Goal: Book appointment/travel/reservation

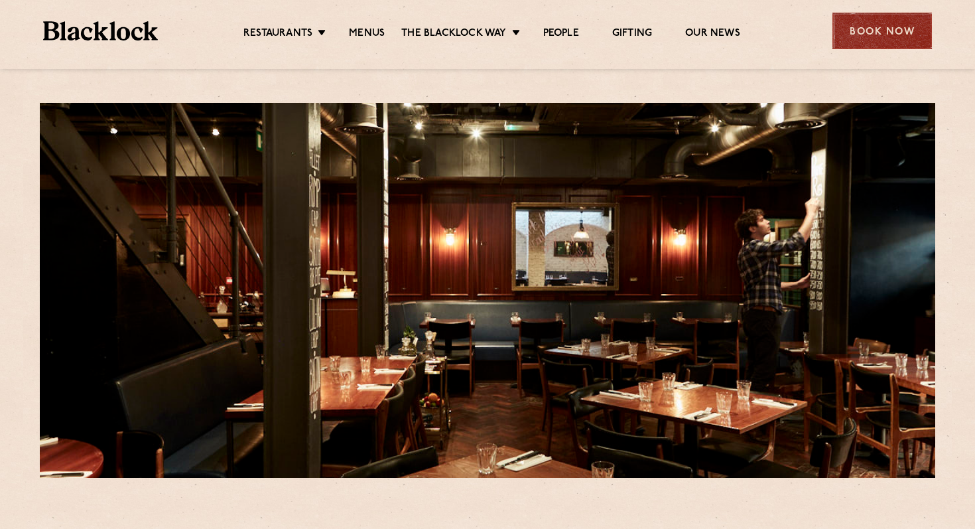
click at [899, 32] on div "Book Now" at bounding box center [881, 31] width 99 height 36
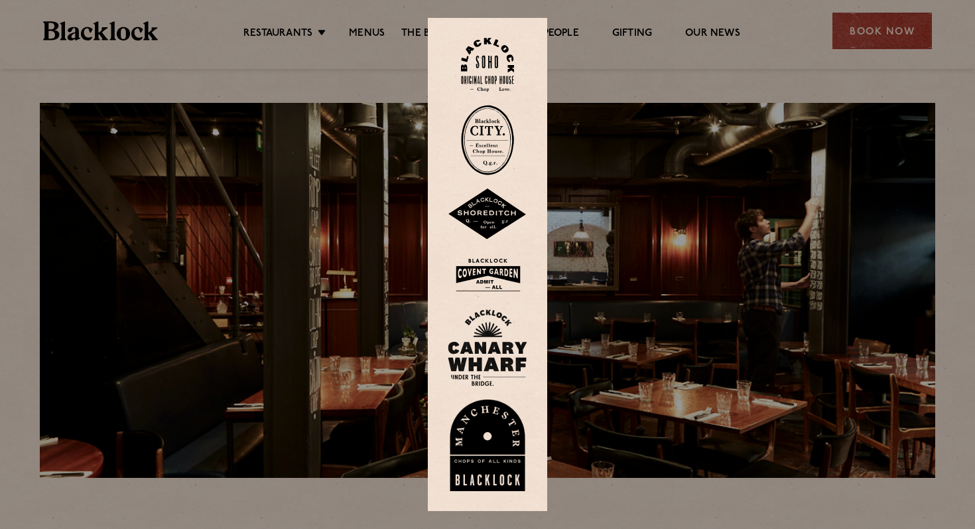
click at [489, 64] on img at bounding box center [487, 65] width 53 height 54
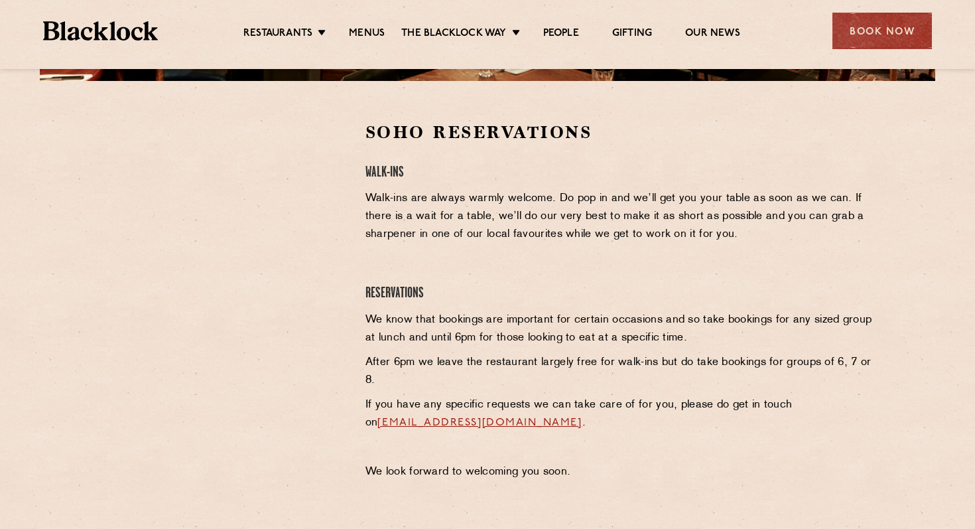
scroll to position [404, 0]
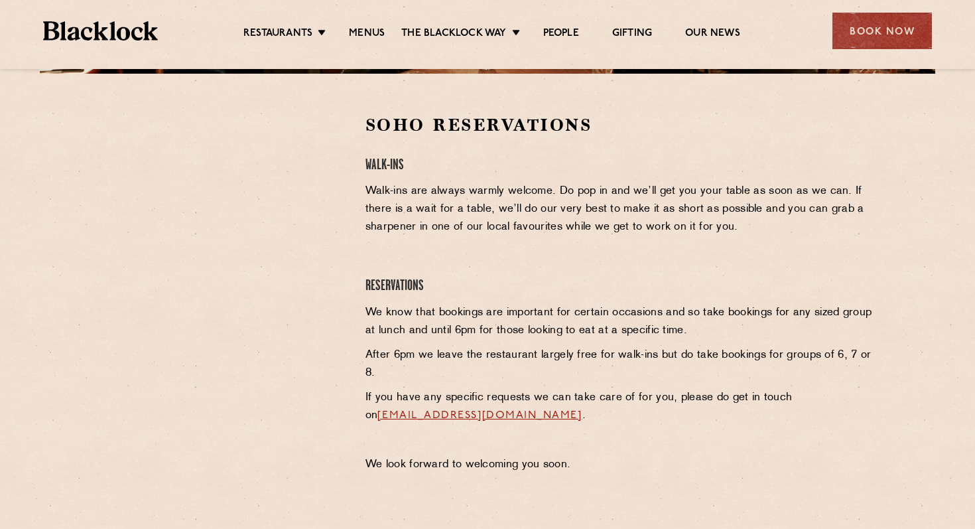
click at [619, 414] on p "If you have any specific requests we can take care of for you, please do get in…" at bounding box center [619, 407] width 509 height 36
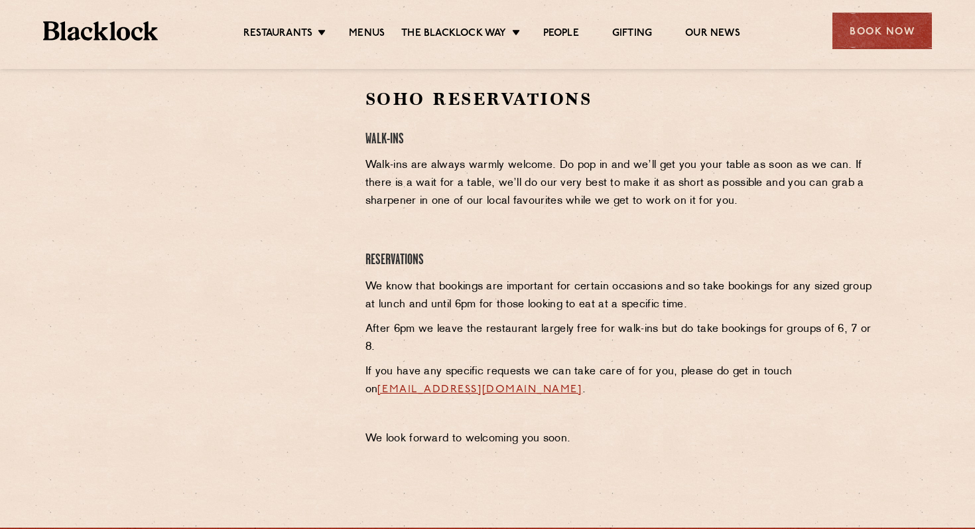
scroll to position [439, 0]
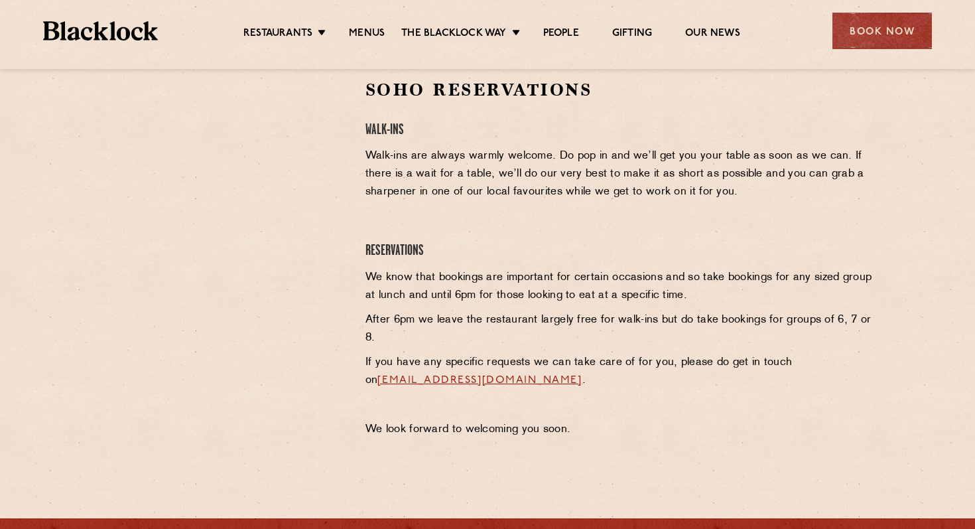
drag, startPoint x: 350, startPoint y: 381, endPoint x: 566, endPoint y: 387, distance: 216.3
click at [566, 387] on div "Soho Reservations Walk-Ins Walk-ins are always warmly welcome. Do pop in and we…" at bounding box center [488, 261] width 793 height 367
click at [566, 387] on p "If you have any specific requests we can take care of for you, please do get in…" at bounding box center [619, 371] width 509 height 36
drag, startPoint x: 363, startPoint y: 379, endPoint x: 597, endPoint y: 379, distance: 233.4
click at [597, 379] on div "Soho Reservations Walk-Ins Walk-ins are always warmly welcome. Do pop in and we…" at bounding box center [619, 261] width 529 height 367
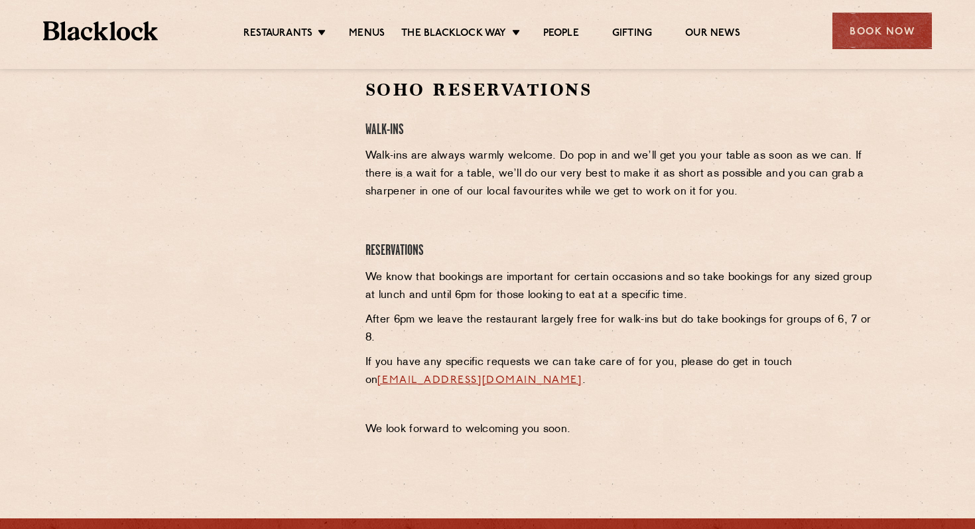
copy link "[EMAIL_ADDRESS][DOMAIN_NAME]"
